Goal: Task Accomplishment & Management: Use online tool/utility

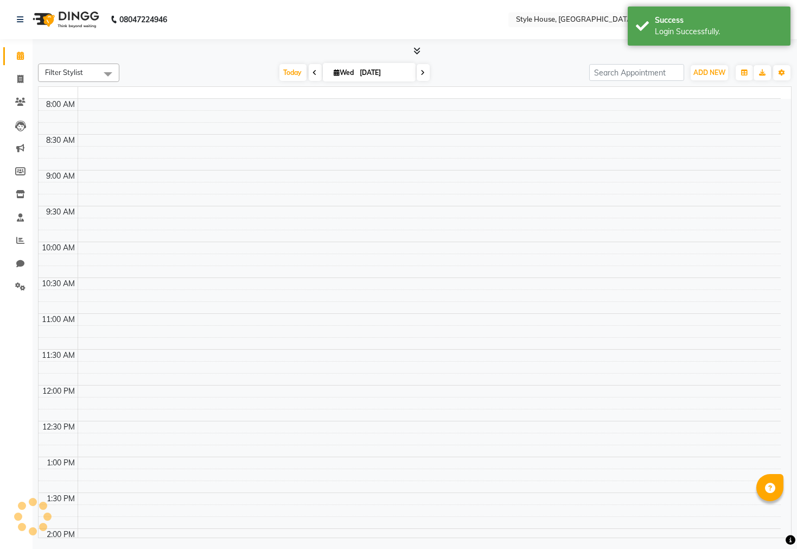
select select "en"
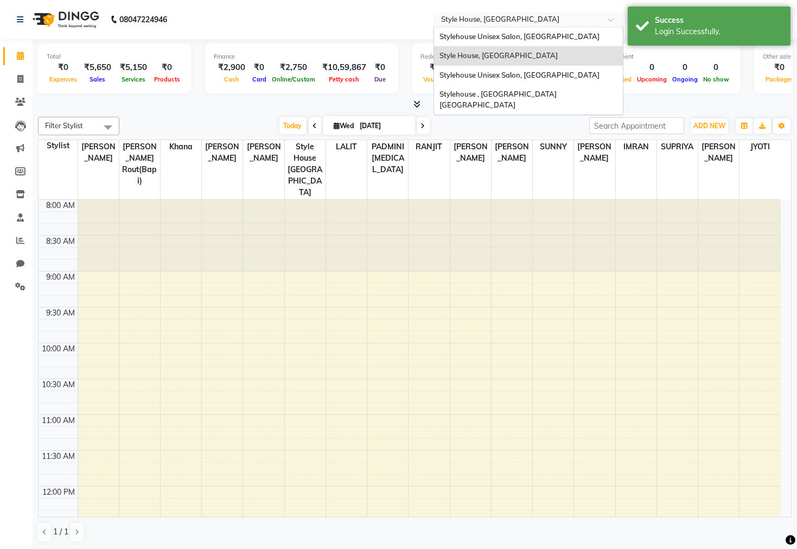
click at [498, 17] on input "text" at bounding box center [517, 20] width 157 height 11
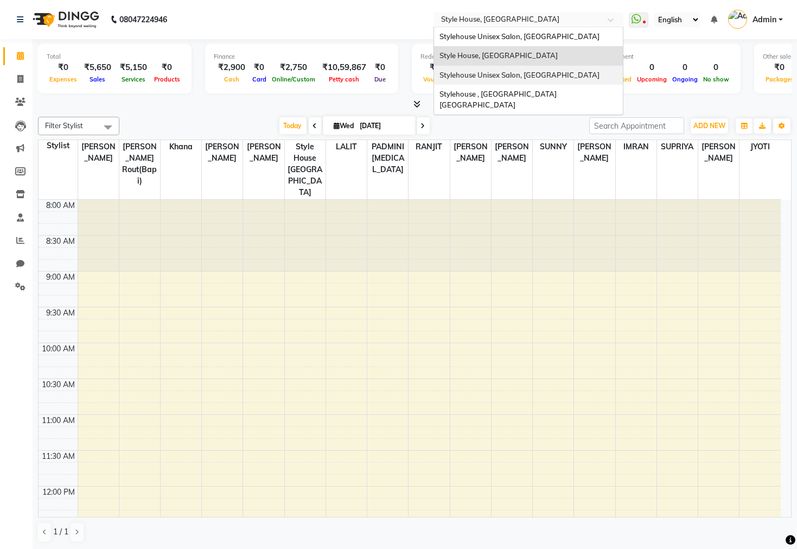
click at [521, 78] on span "Stylehouse Unisex Salon, [GEOGRAPHIC_DATA]" at bounding box center [519, 75] width 160 height 9
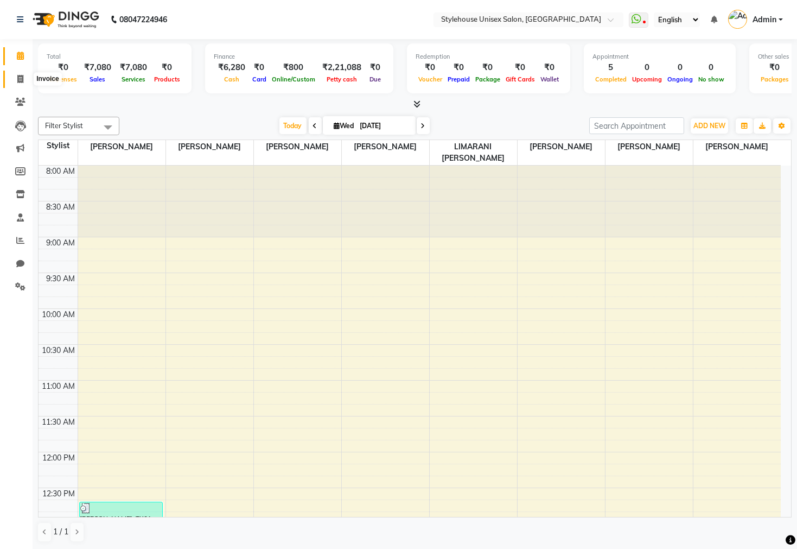
click at [12, 76] on span at bounding box center [20, 79] width 19 height 12
select select "service"
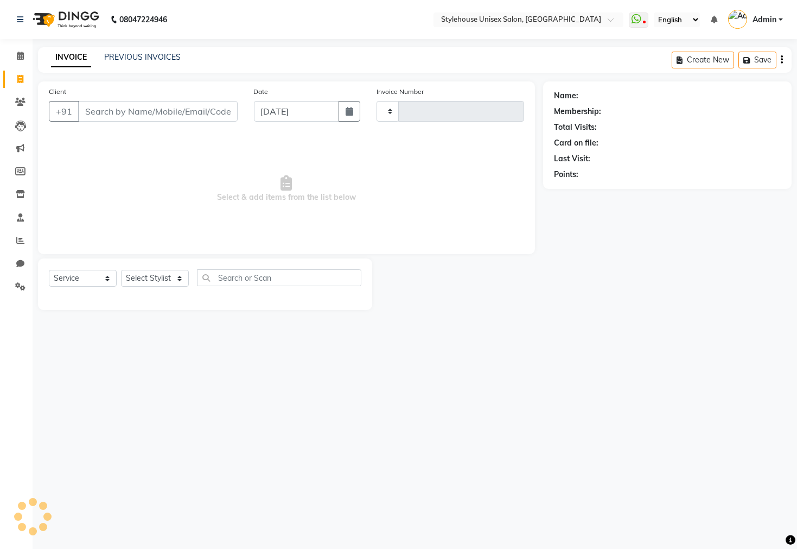
type input "1296"
select select "7906"
click at [162, 60] on link "PREVIOUS INVOICES" at bounding box center [142, 57] width 76 height 10
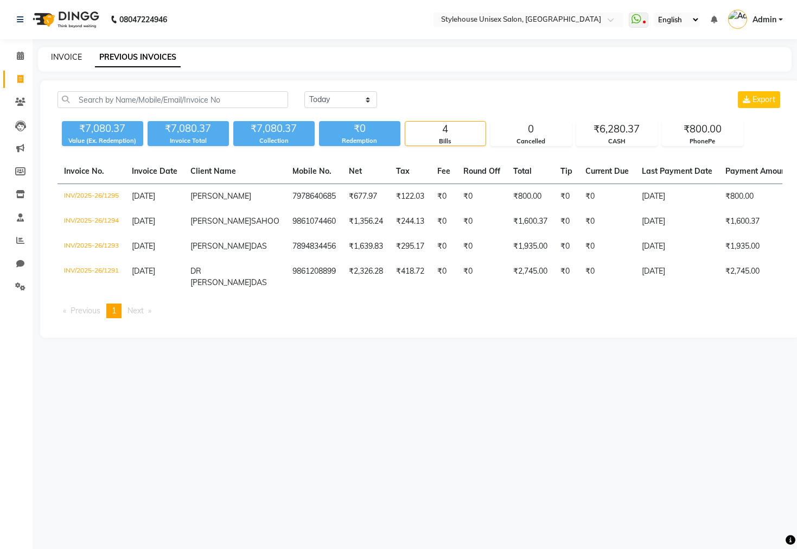
click at [70, 56] on link "INVOICE" at bounding box center [66, 57] width 31 height 10
select select "service"
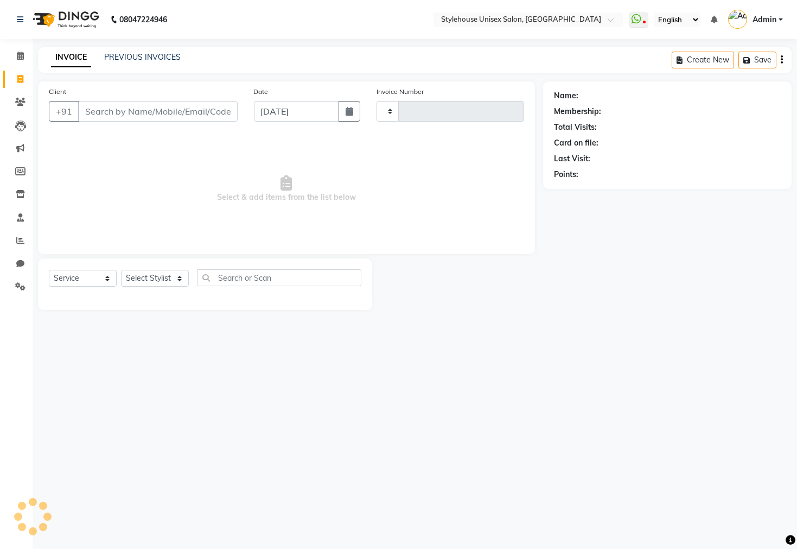
type input "1296"
select select "7906"
click at [22, 53] on icon at bounding box center [20, 56] width 7 height 8
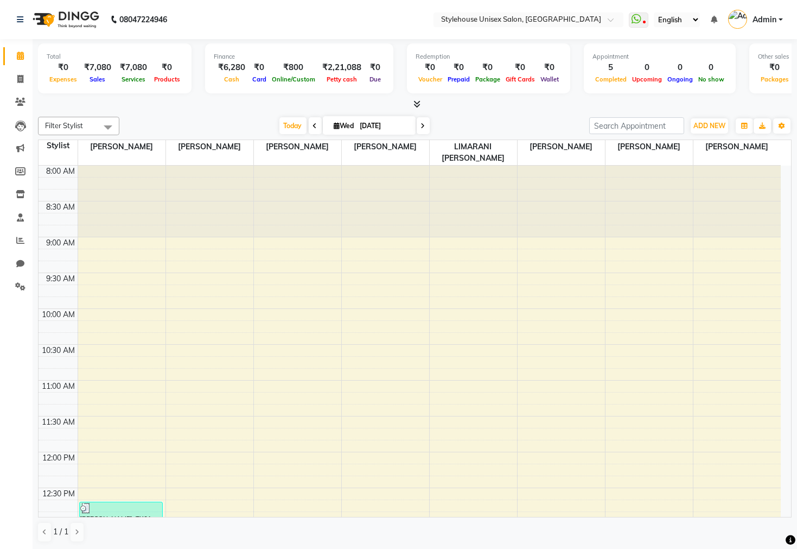
click at [774, 17] on span "Admin" at bounding box center [764, 19] width 24 height 11
click at [728, 79] on link "Sign out" at bounding box center [727, 77] width 99 height 17
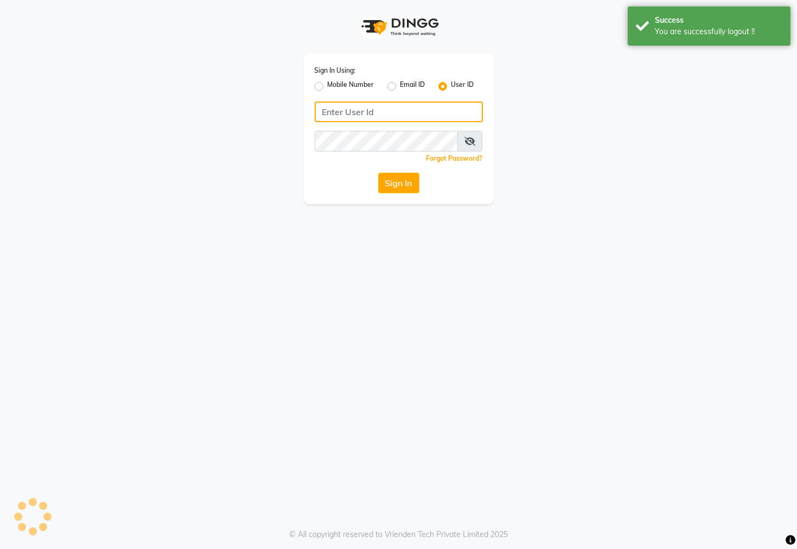
type input "7609999905"
click at [328, 84] on label "Mobile Number" at bounding box center [351, 86] width 47 height 13
click at [328, 84] on input "Mobile Number" at bounding box center [331, 83] width 7 height 7
radio input "true"
radio input "false"
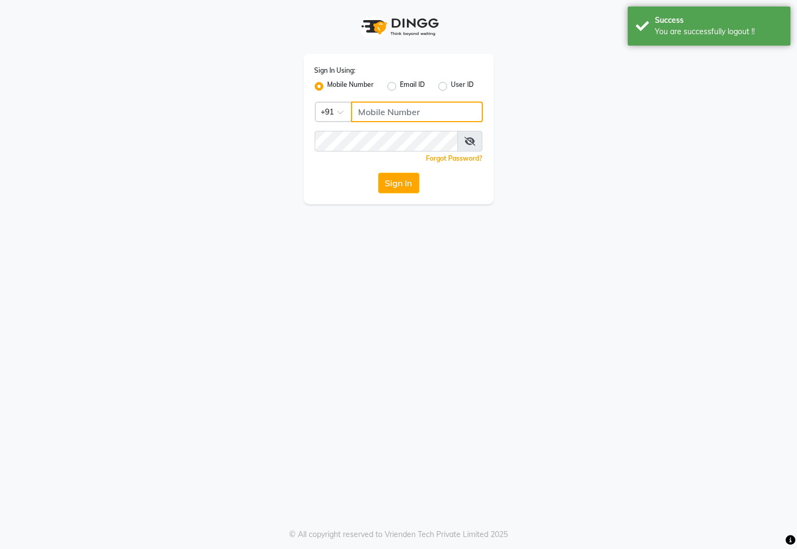
click at [365, 102] on input "Username" at bounding box center [417, 111] width 132 height 21
type input "7609999905"
click at [404, 187] on button "Sign In" at bounding box center [398, 183] width 41 height 21
